Goal: Information Seeking & Learning: Learn about a topic

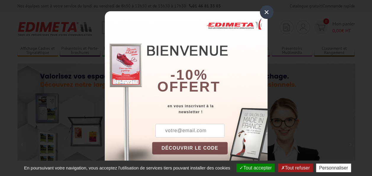
click at [264, 12] on div "×" at bounding box center [267, 12] width 14 height 14
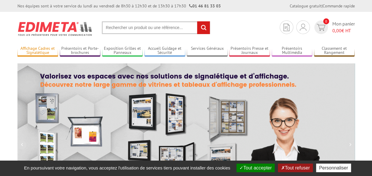
click at [32, 50] on link "Affichage Cadres et Signalétique" at bounding box center [37, 51] width 41 height 10
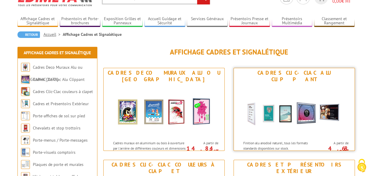
scroll to position [59, 0]
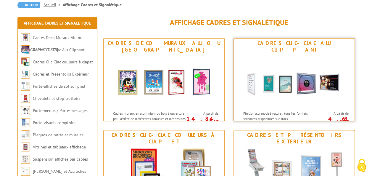
click at [257, 108] on div "Finition alu anodisé naturel, tous les formats standards disponibles sur stock." at bounding box center [276, 114] width 85 height 13
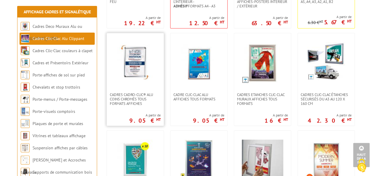
scroll to position [178, 0]
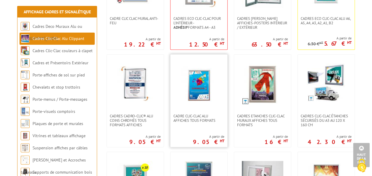
click at [202, 88] on img at bounding box center [198, 83] width 41 height 41
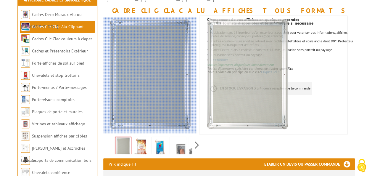
scroll to position [89, 0]
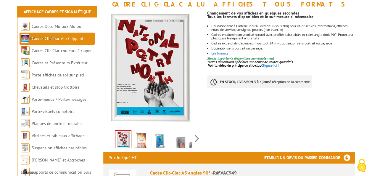
click at [177, 142] on img at bounding box center [178, 140] width 14 height 18
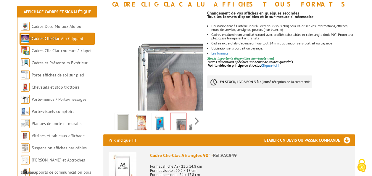
scroll to position [59, 0]
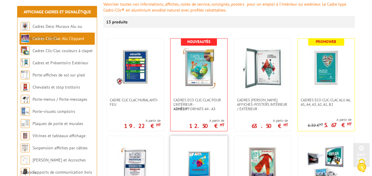
scroll to position [89, 0]
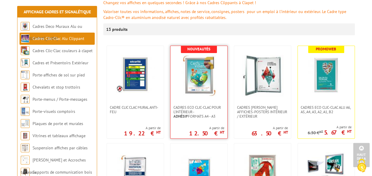
click at [191, 80] on img at bounding box center [198, 75] width 41 height 41
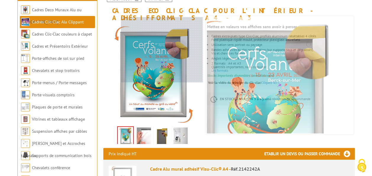
scroll to position [89, 0]
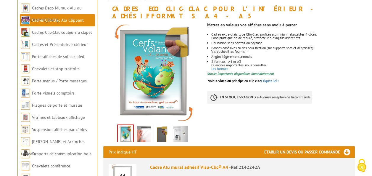
click at [143, 126] on img at bounding box center [144, 135] width 14 height 18
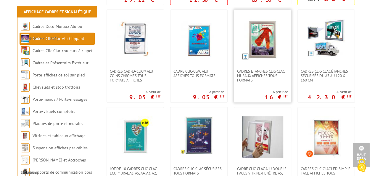
scroll to position [207, 0]
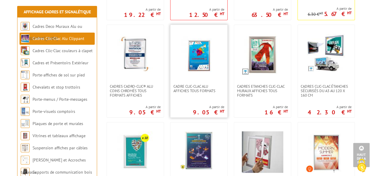
click at [195, 55] on img at bounding box center [198, 54] width 41 height 41
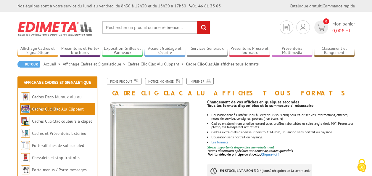
scroll to position [30, 0]
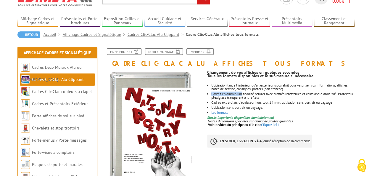
drag, startPoint x: 212, startPoint y: 94, endPoint x: 243, endPoint y: 93, distance: 31.1
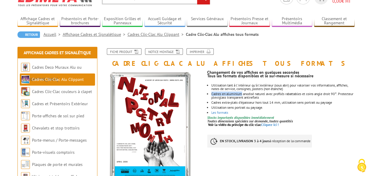
click at [243, 93] on li "Cadres en aluminium anodisé naturel avec profilés rabattables et coins angle dr…" at bounding box center [282, 95] width 143 height 7
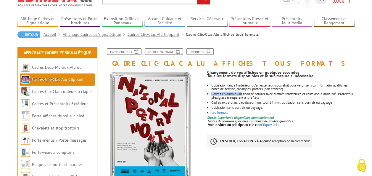
copy li "Cadres en aluminium"
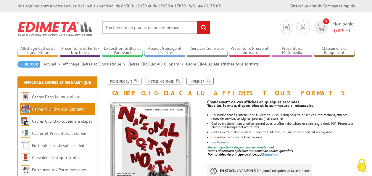
click at [40, 24] on img at bounding box center [55, 29] width 76 height 22
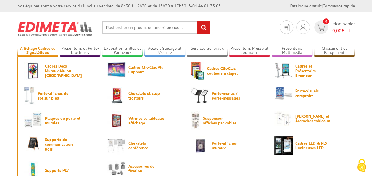
click at [38, 50] on link "Affichage Cadres et Signalétique" at bounding box center [37, 51] width 41 height 10
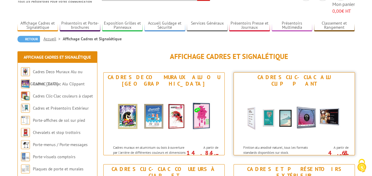
scroll to position [59, 0]
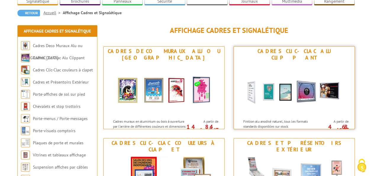
click at [287, 70] on img at bounding box center [295, 88] width 110 height 53
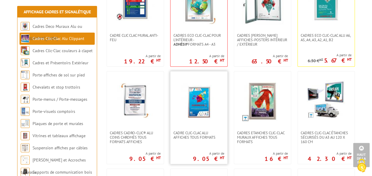
scroll to position [148, 0]
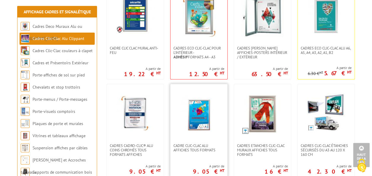
click at [200, 109] on img at bounding box center [198, 113] width 41 height 41
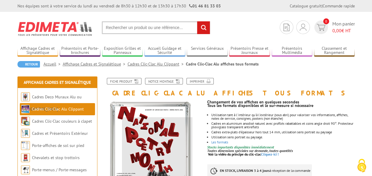
click at [44, 26] on img at bounding box center [55, 29] width 76 height 22
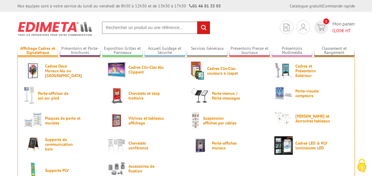
click at [44, 46] on link "Affichage Cadres et Signalétique" at bounding box center [37, 51] width 41 height 10
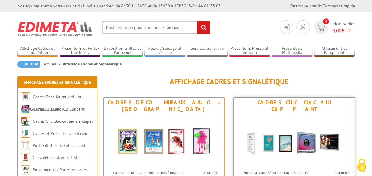
click at [266, 134] on img at bounding box center [295, 140] width 110 height 53
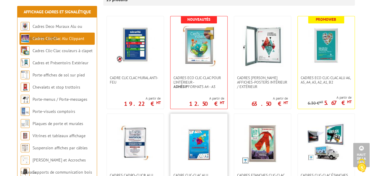
scroll to position [178, 0]
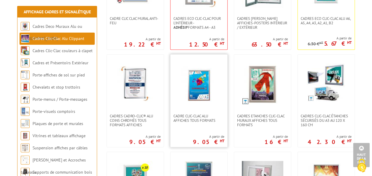
click at [189, 86] on img at bounding box center [198, 83] width 41 height 41
